Goal: Find specific page/section: Find specific page/section

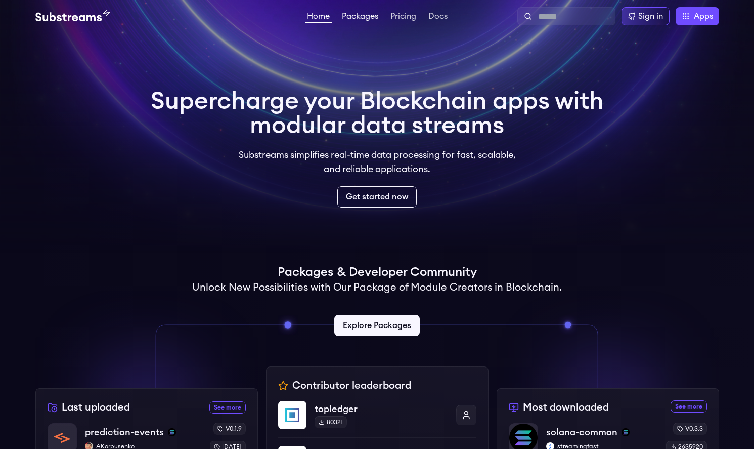
click at [368, 19] on link "Packages" at bounding box center [360, 17] width 40 height 10
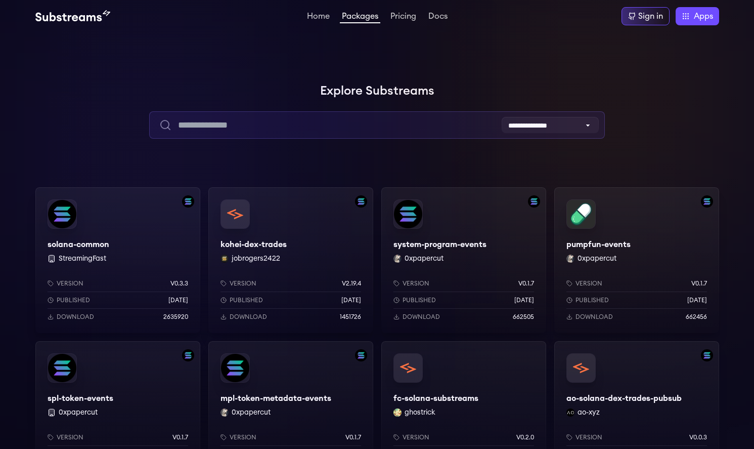
click at [281, 133] on input "text" at bounding box center [377, 124] width 456 height 27
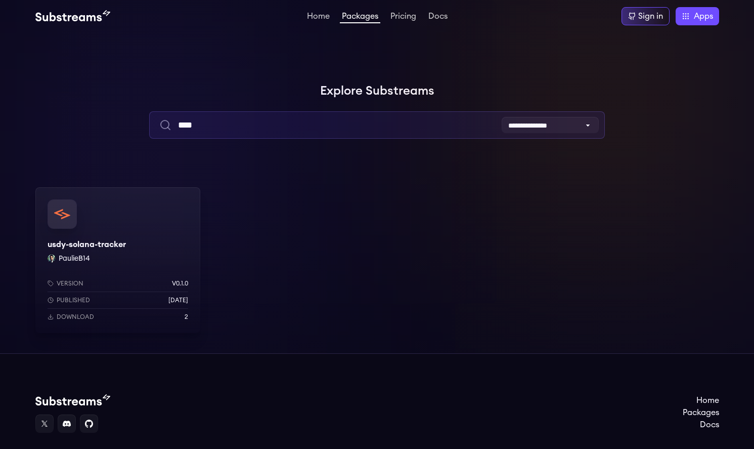
type input "****"
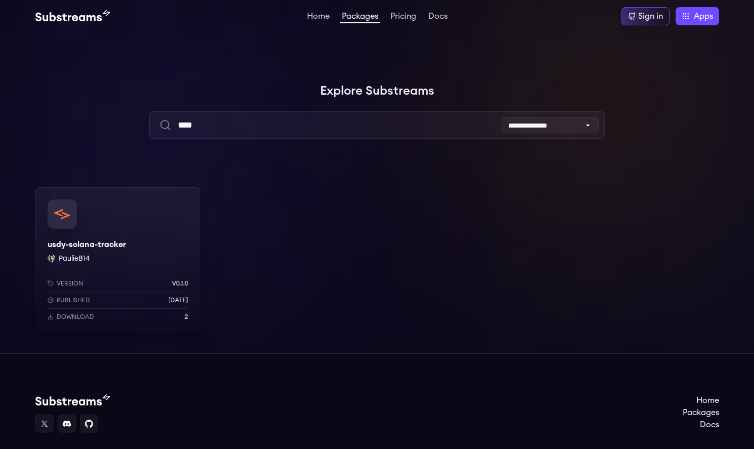
click at [163, 274] on div "Version v0.1.0 Published [DATE] Download 2" at bounding box center [117, 298] width 165 height 70
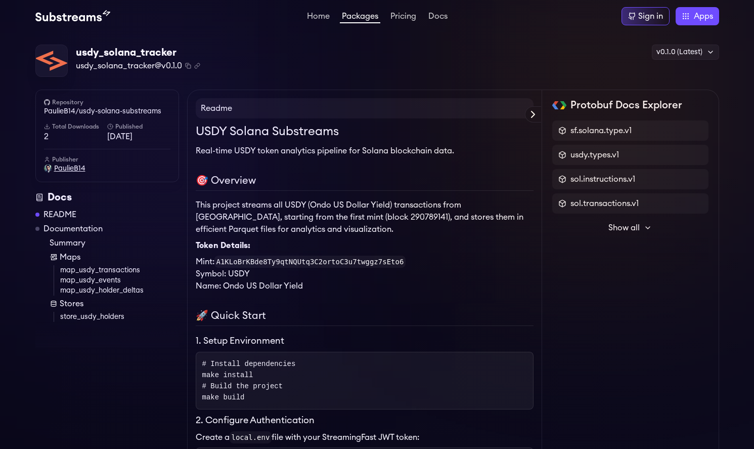
click at [69, 171] on span "PaulieB14" at bounding box center [69, 168] width 31 height 10
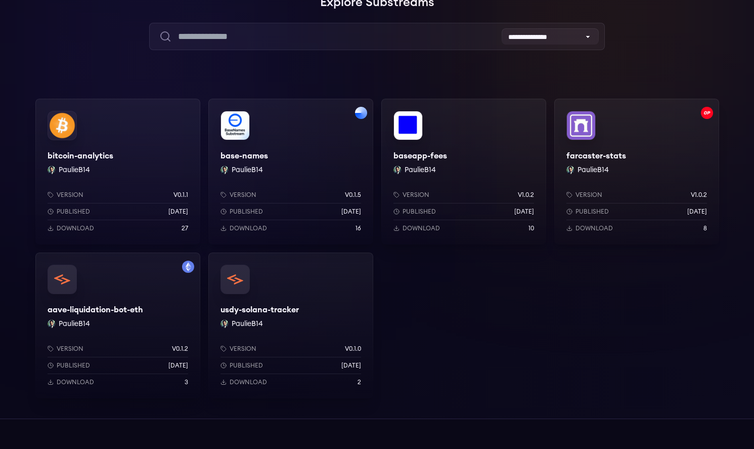
scroll to position [90, 0]
